Goal: Transaction & Acquisition: Subscribe to service/newsletter

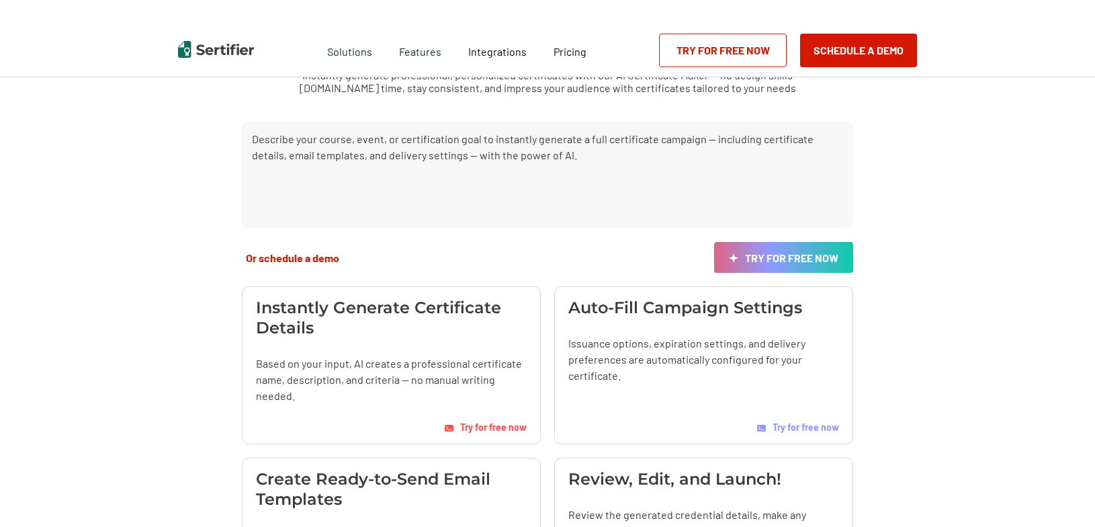
scroll to position [99, 0]
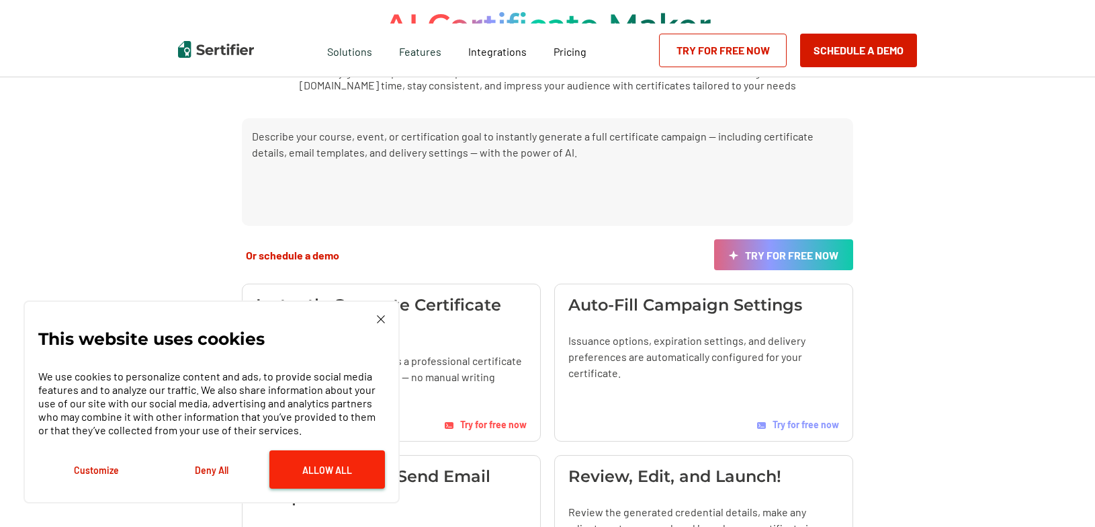
click at [306, 471] on button "Allow All" at bounding box center [327, 469] width 116 height 38
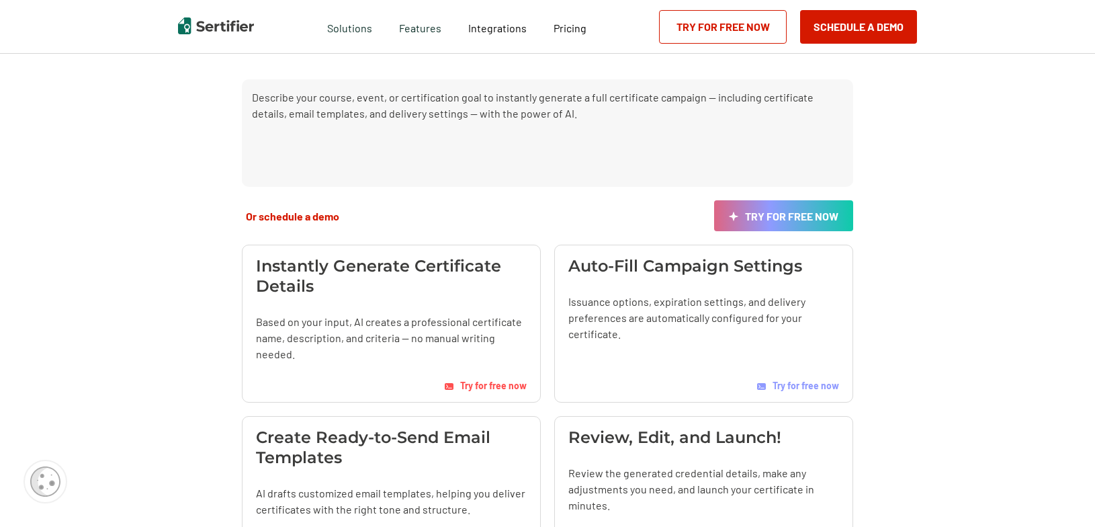
scroll to position [152, 0]
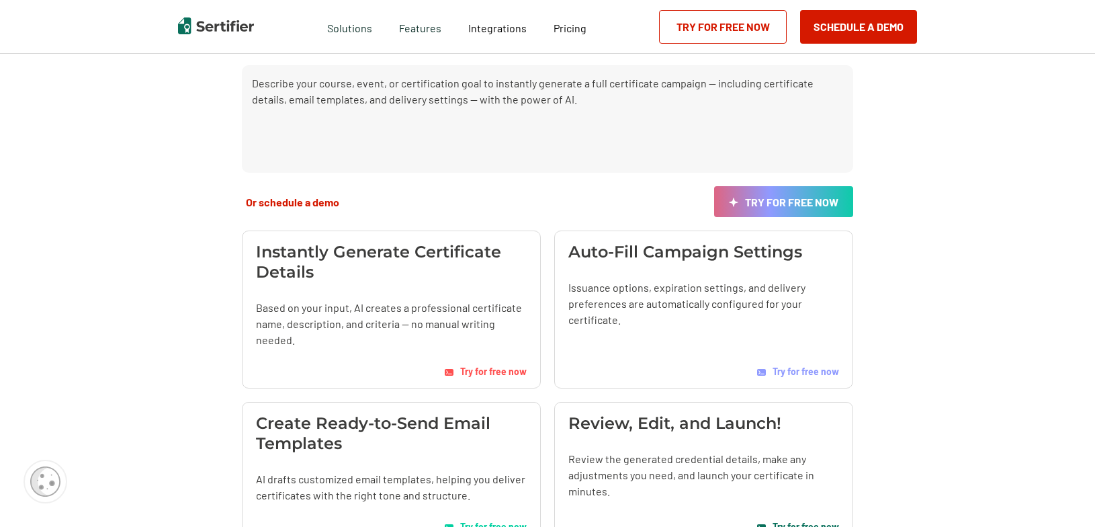
click at [473, 370] on span "Try for free now" at bounding box center [493, 371] width 67 height 11
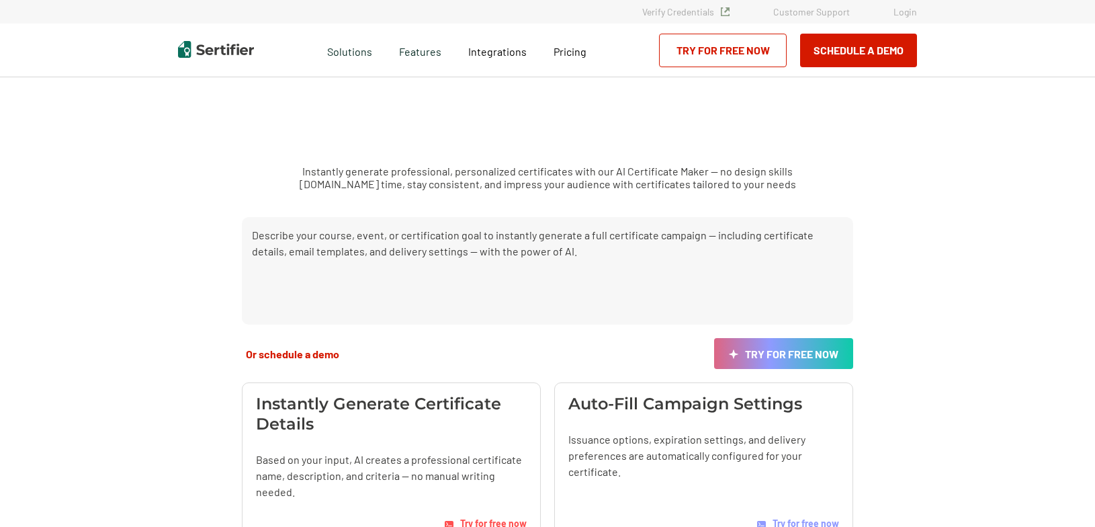
scroll to position [152, 0]
